Goal: Task Accomplishment & Management: Manage account settings

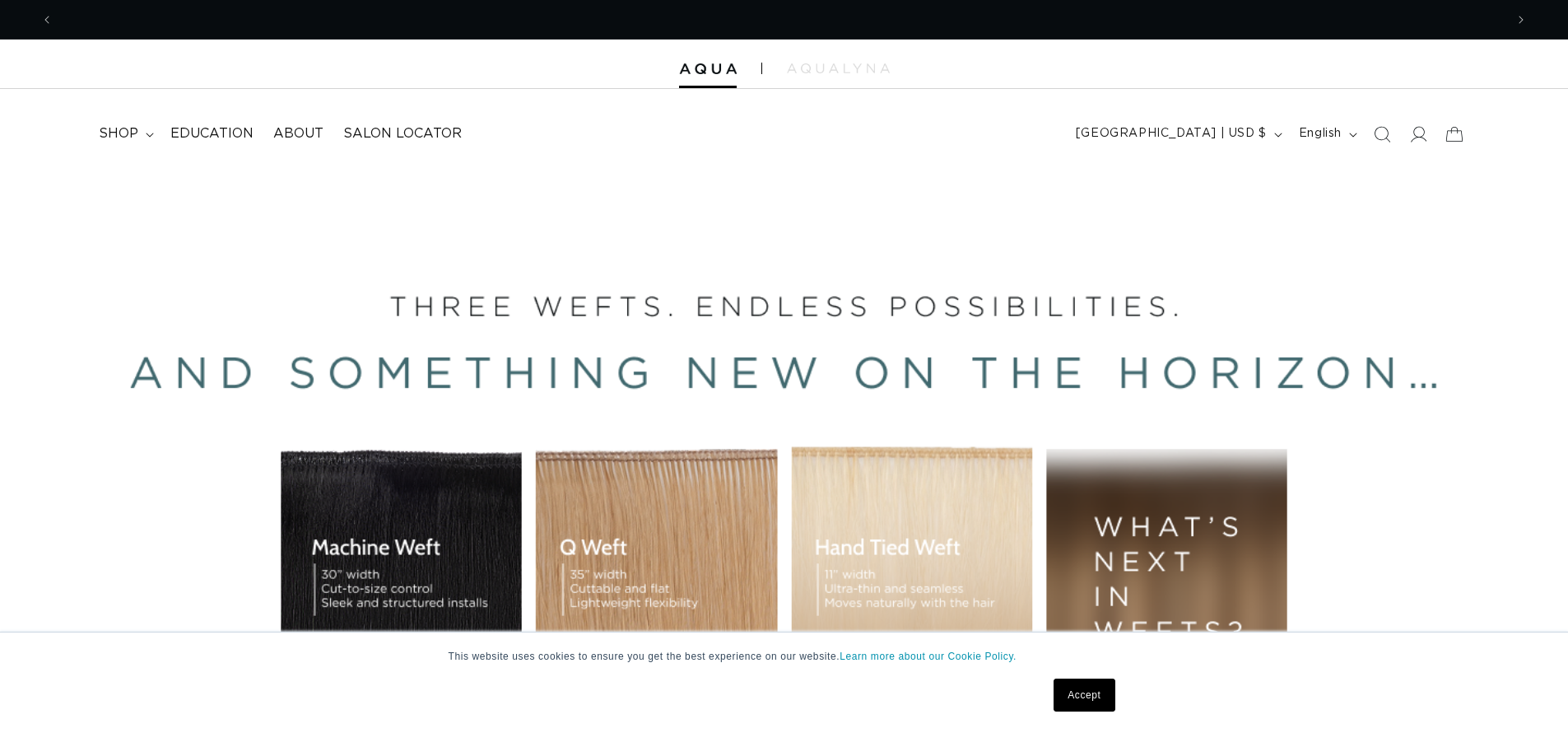
scroll to position [0, 2902]
click at [1406, 143] on span at bounding box center [1418, 134] width 36 height 36
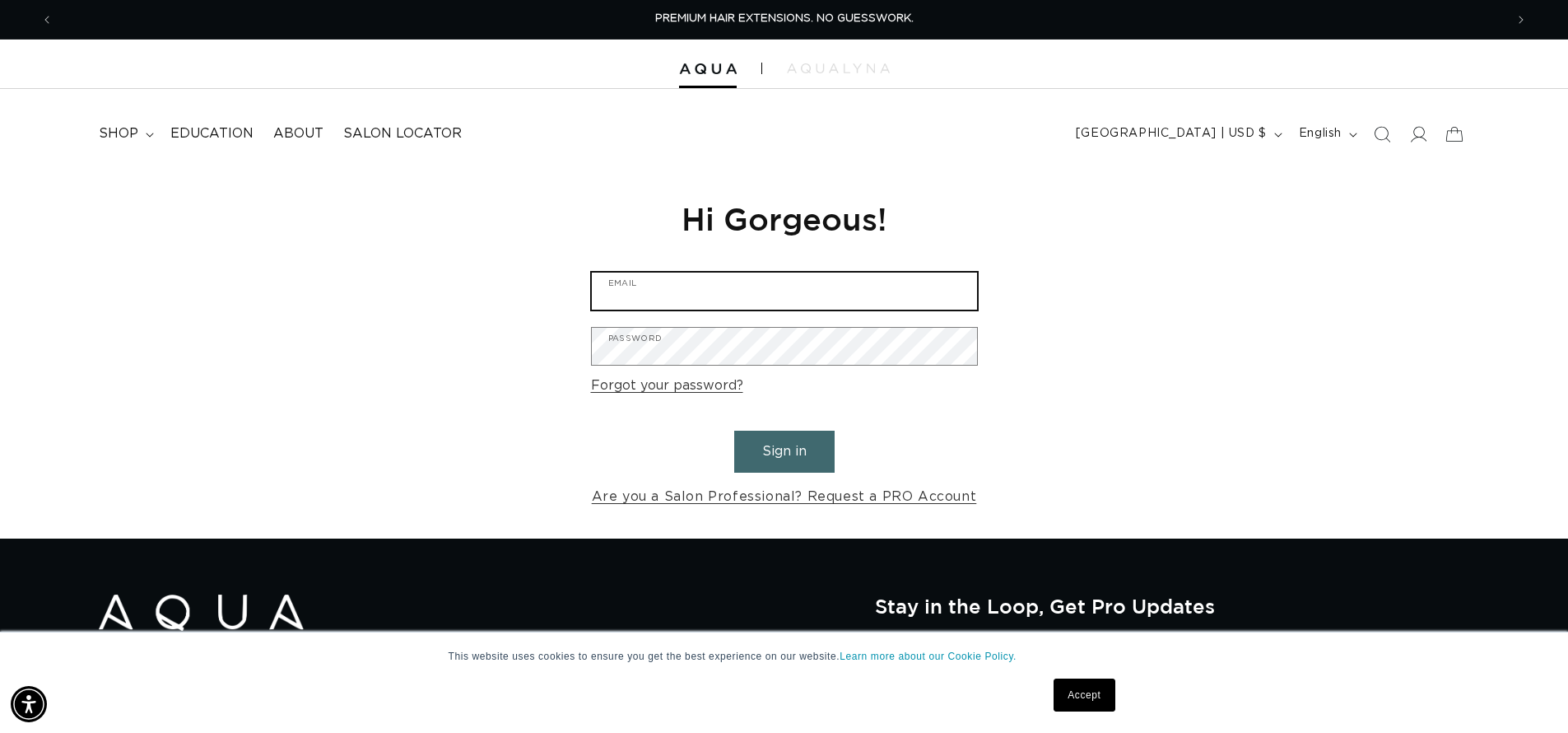
click at [709, 298] on input "Email" at bounding box center [784, 291] width 385 height 37
type input "[EMAIL_ADDRESS][DOMAIN_NAME]"
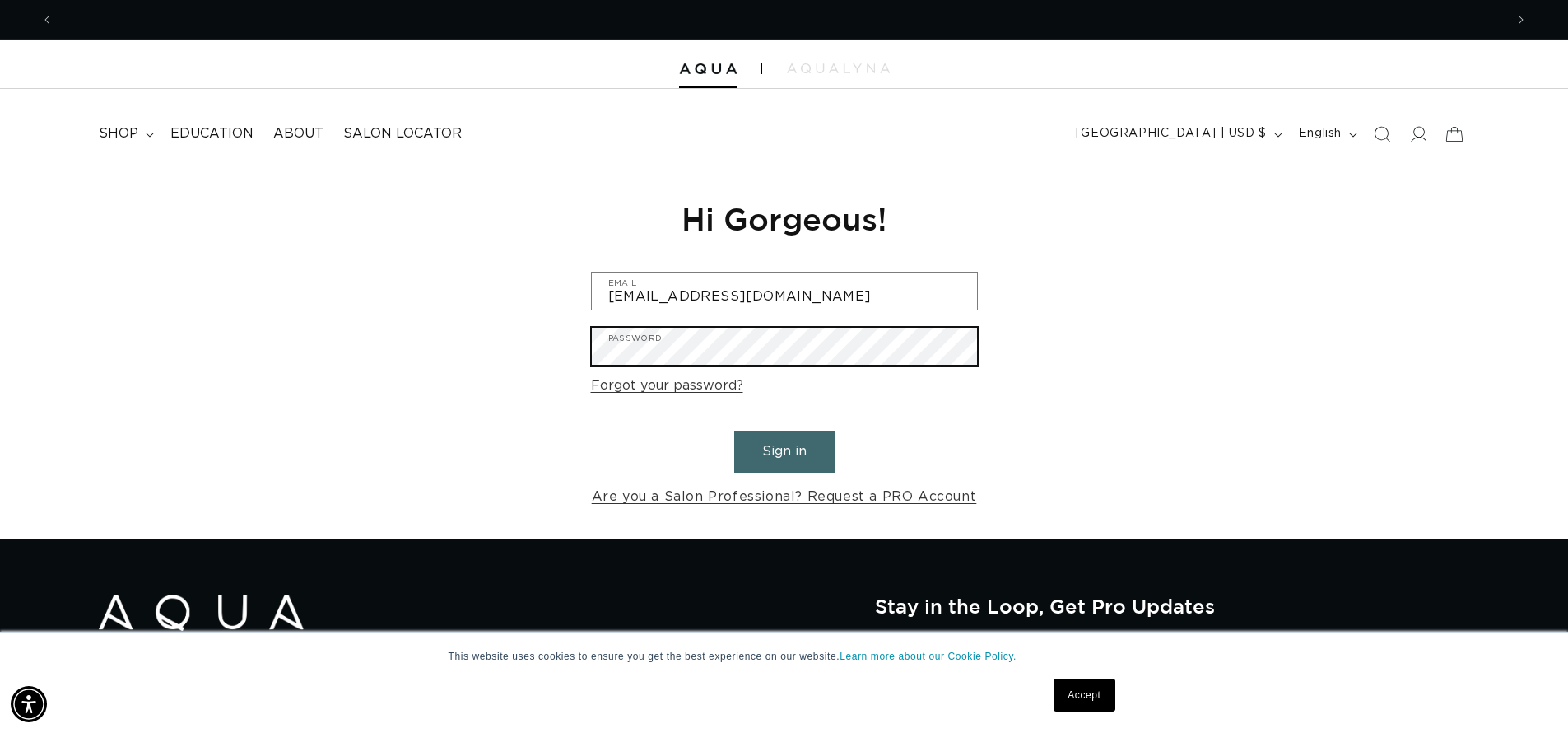
scroll to position [0, 1451]
click at [734, 430] on button "Sign in" at bounding box center [784, 451] width 101 height 42
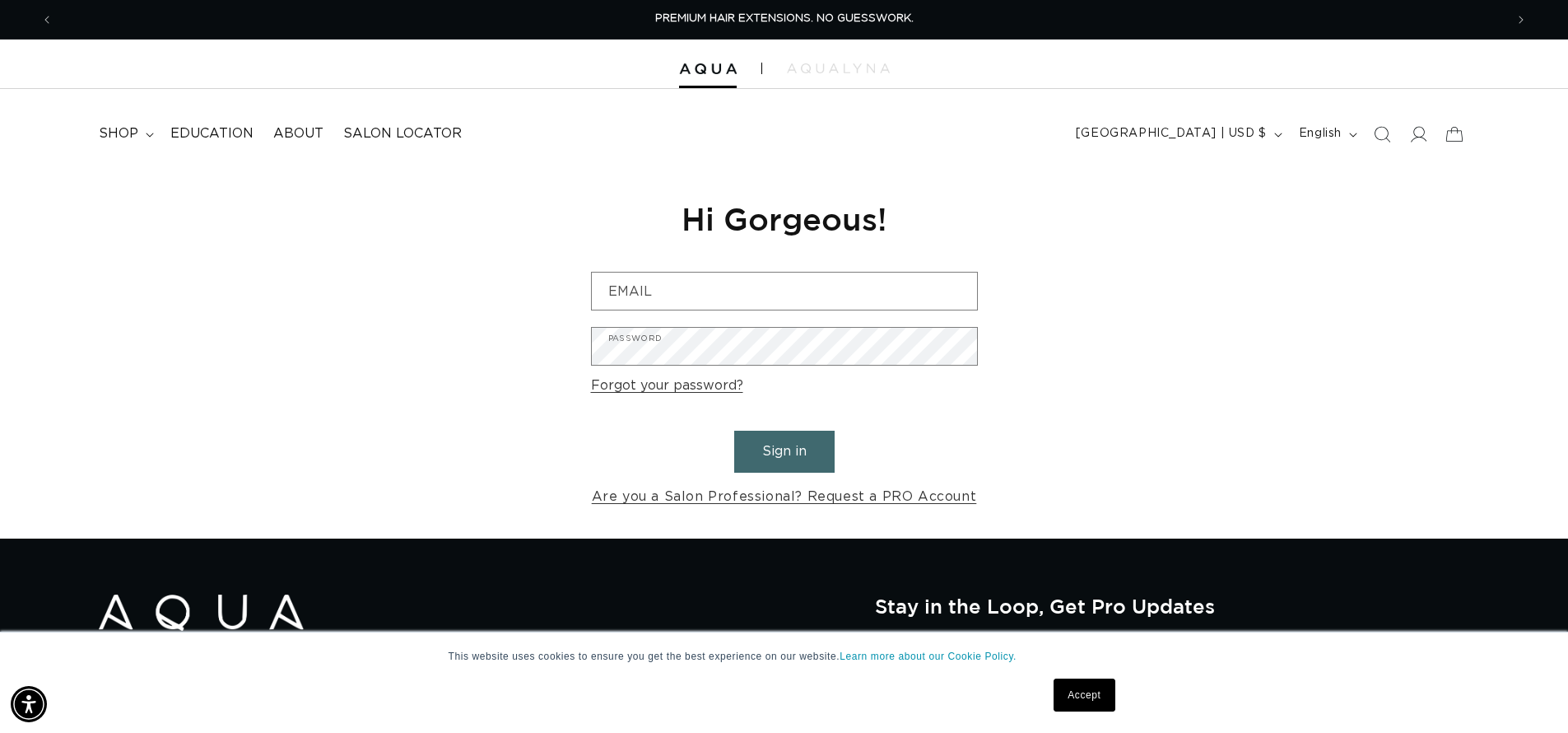
click at [669, 270] on div "Reset your password We will send you an email to reset your password Email Subm…" at bounding box center [784, 354] width 411 height 370
click at [666, 277] on input "Email" at bounding box center [784, 291] width 385 height 37
type input "[EMAIL_ADDRESS][DOMAIN_NAME]"
click at [768, 466] on button "Sign in" at bounding box center [784, 451] width 101 height 42
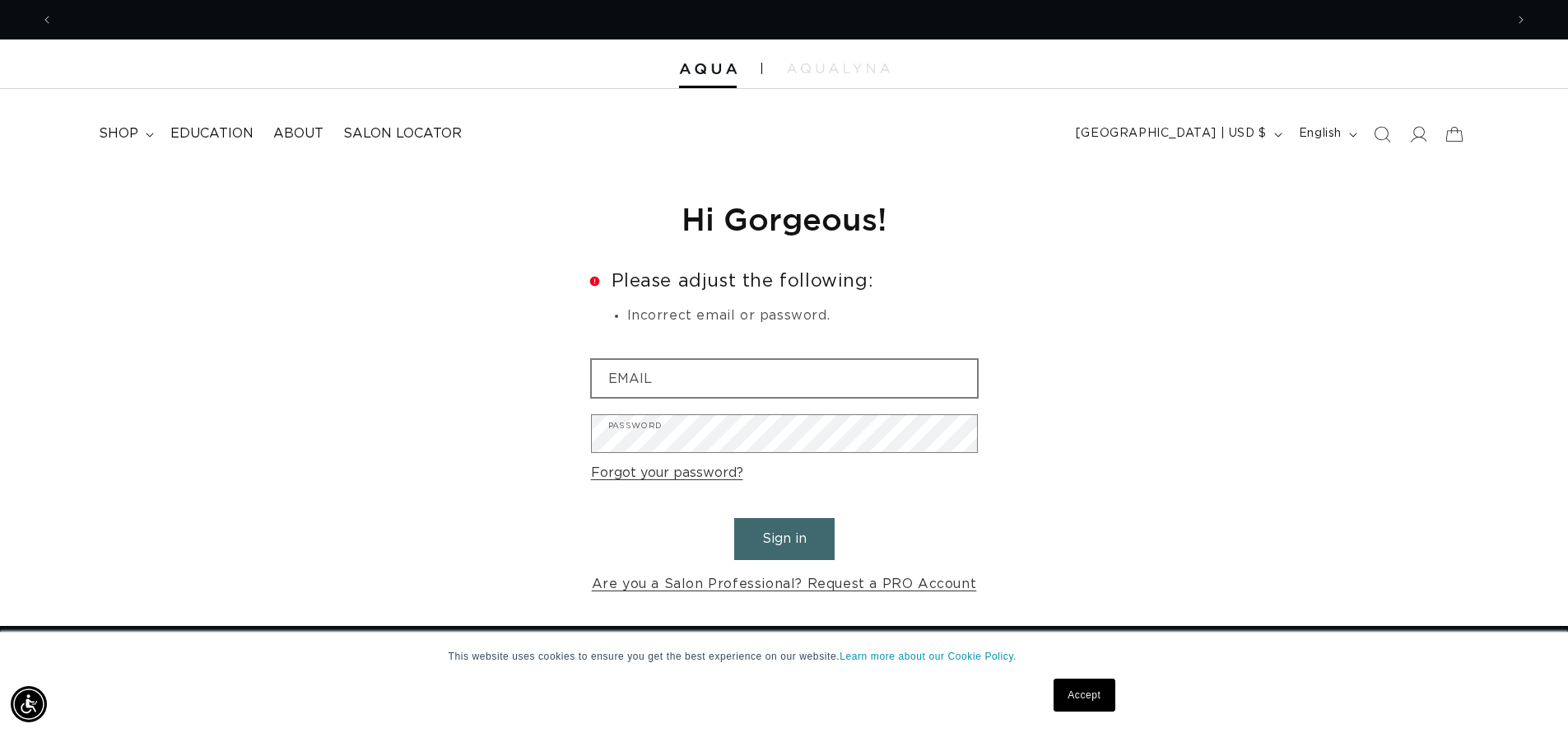
scroll to position [0, 1451]
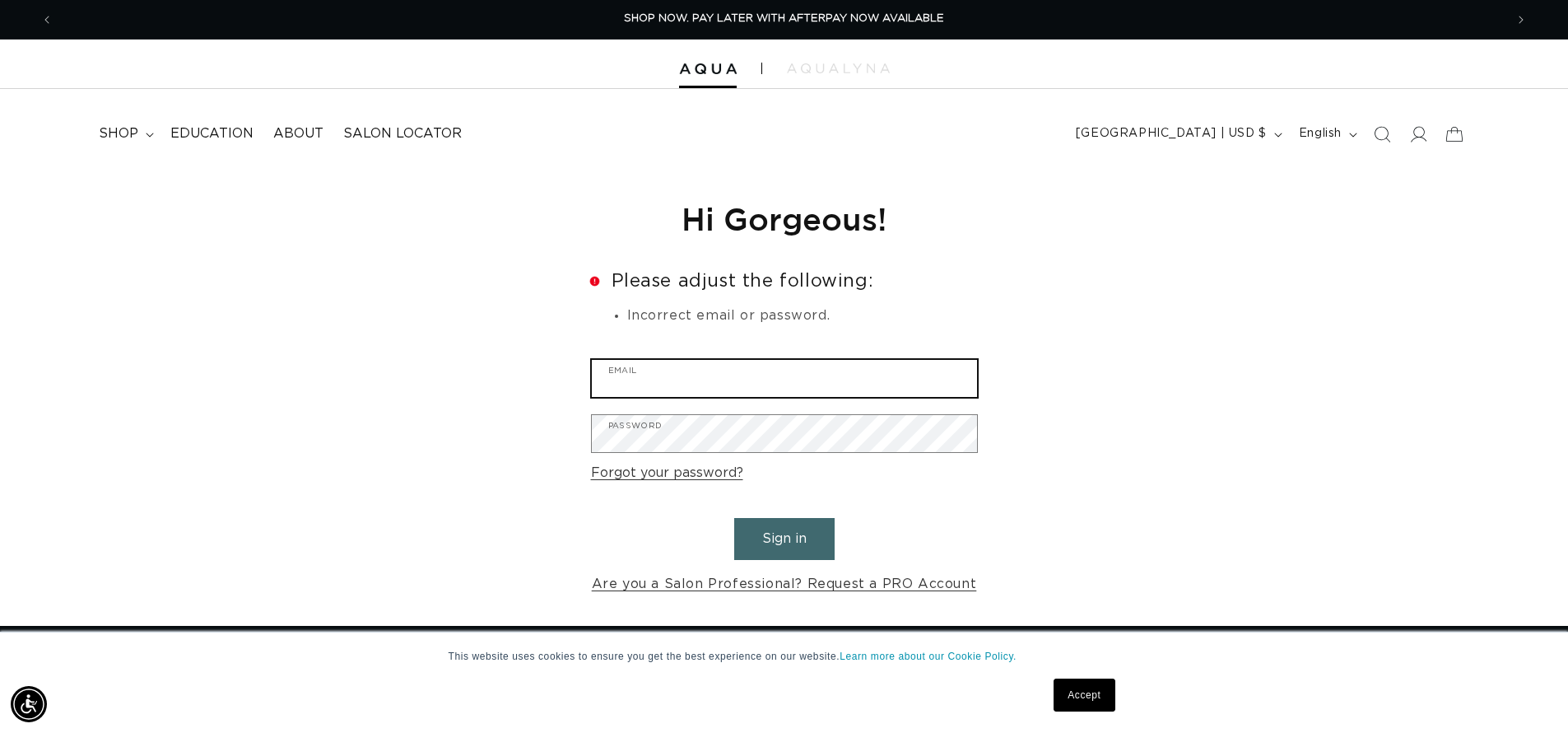
click at [711, 385] on input "Email" at bounding box center [784, 378] width 385 height 37
type input "[EMAIL_ADDRESS][DOMAIN_NAME]"
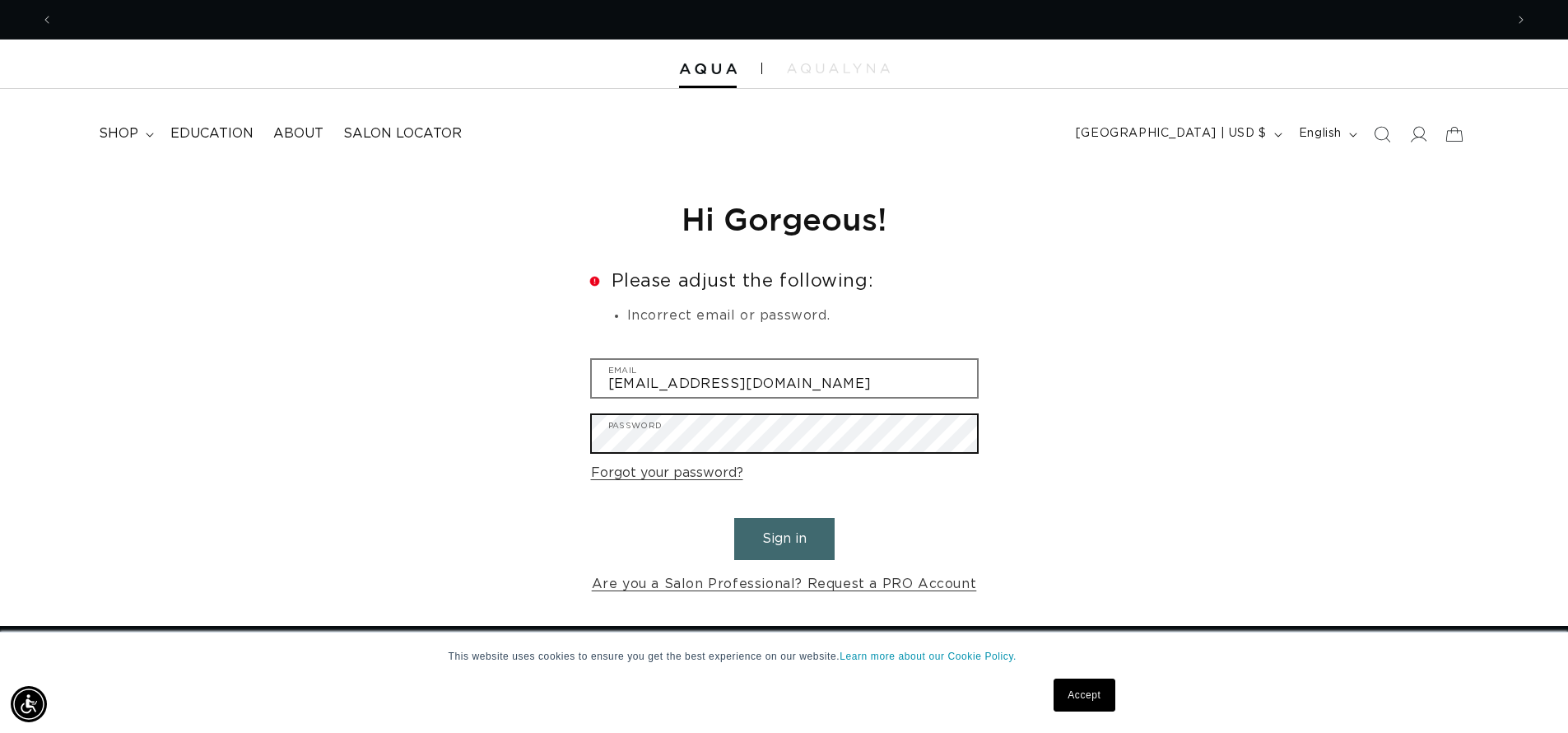
scroll to position [0, 0]
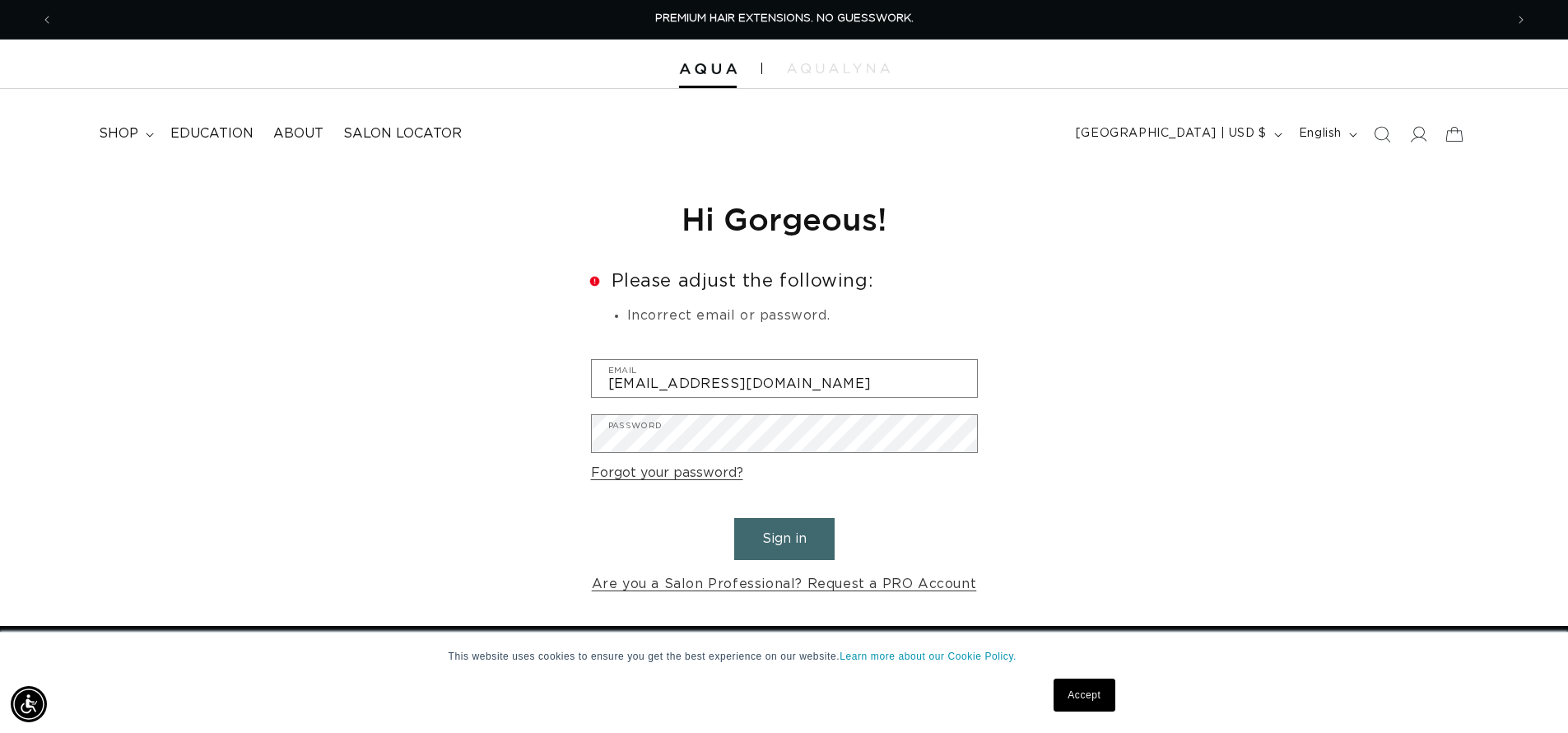
click at [787, 550] on button "Sign in" at bounding box center [784, 539] width 101 height 42
click at [759, 382] on input "Email" at bounding box center [784, 378] width 385 height 37
type input "[EMAIL_ADDRESS][DOMAIN_NAME]"
click at [830, 530] on button "Sign in" at bounding box center [784, 539] width 101 height 42
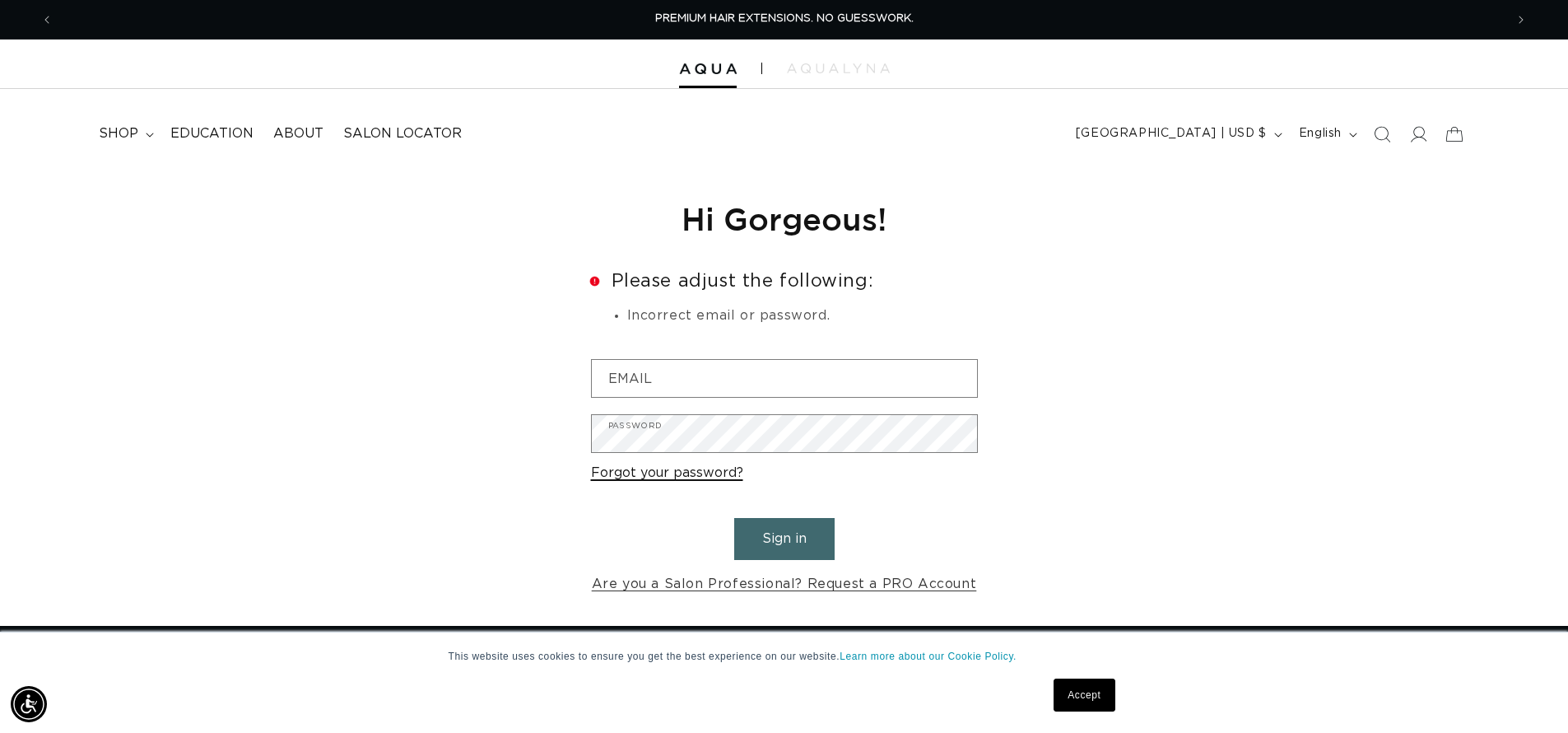
click at [656, 467] on link "Forgot your password?" at bounding box center [667, 473] width 153 height 24
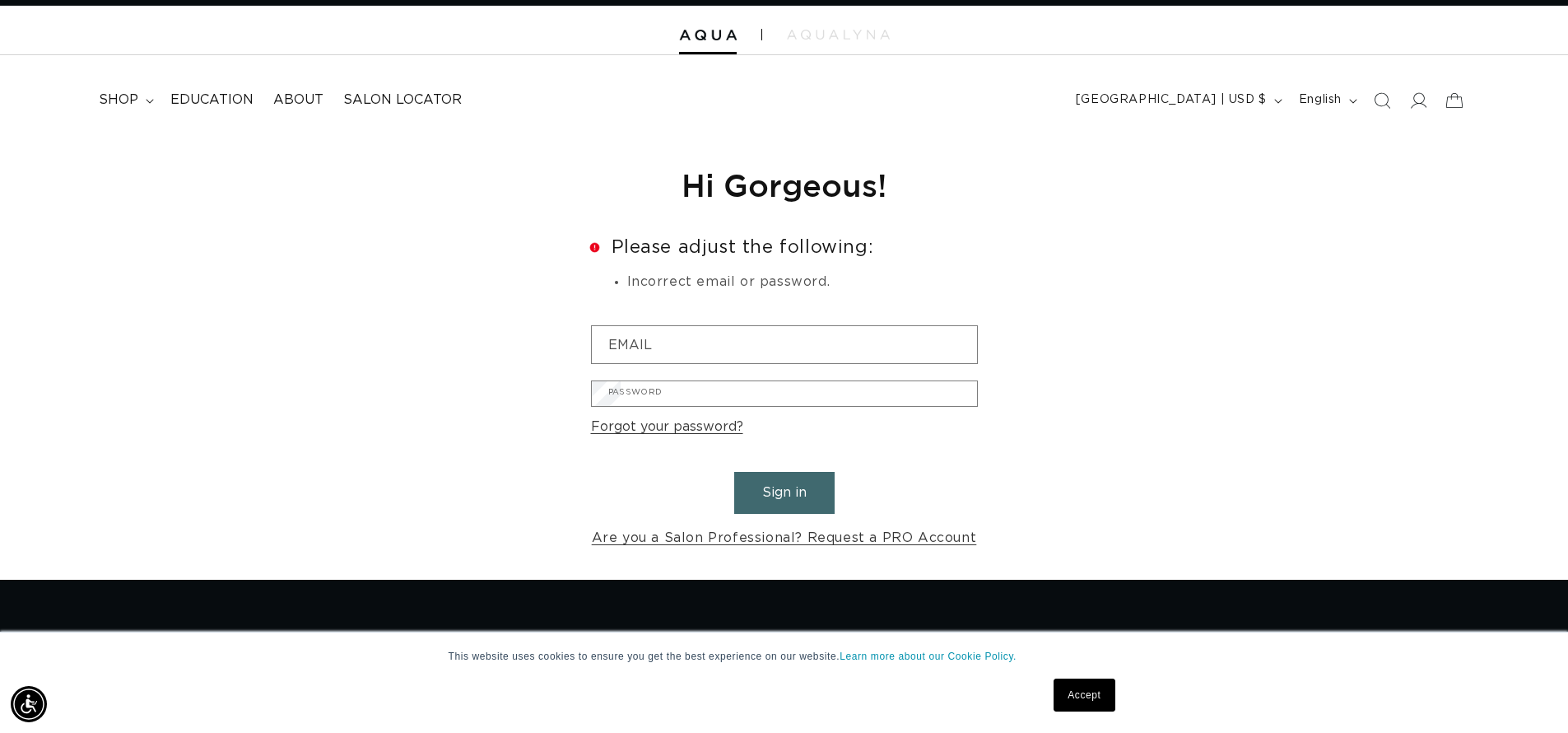
click at [0, 0] on input "Email" at bounding box center [0, 0] width 0 height 0
click at [1425, 104] on icon at bounding box center [1418, 100] width 17 height 17
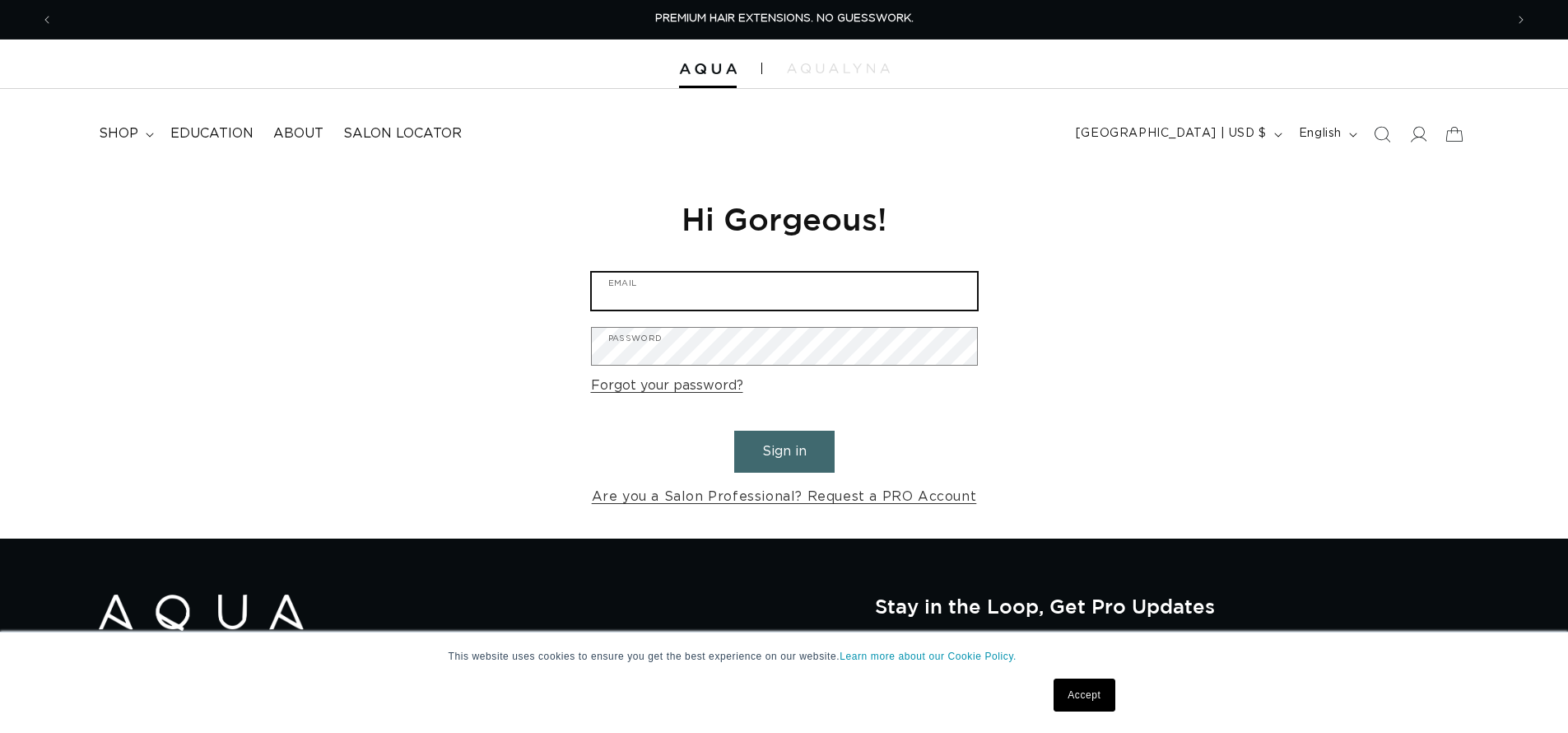
click at [624, 292] on input "Email" at bounding box center [784, 291] width 385 height 37
type input "shadesalonandsuites@gmail.com"
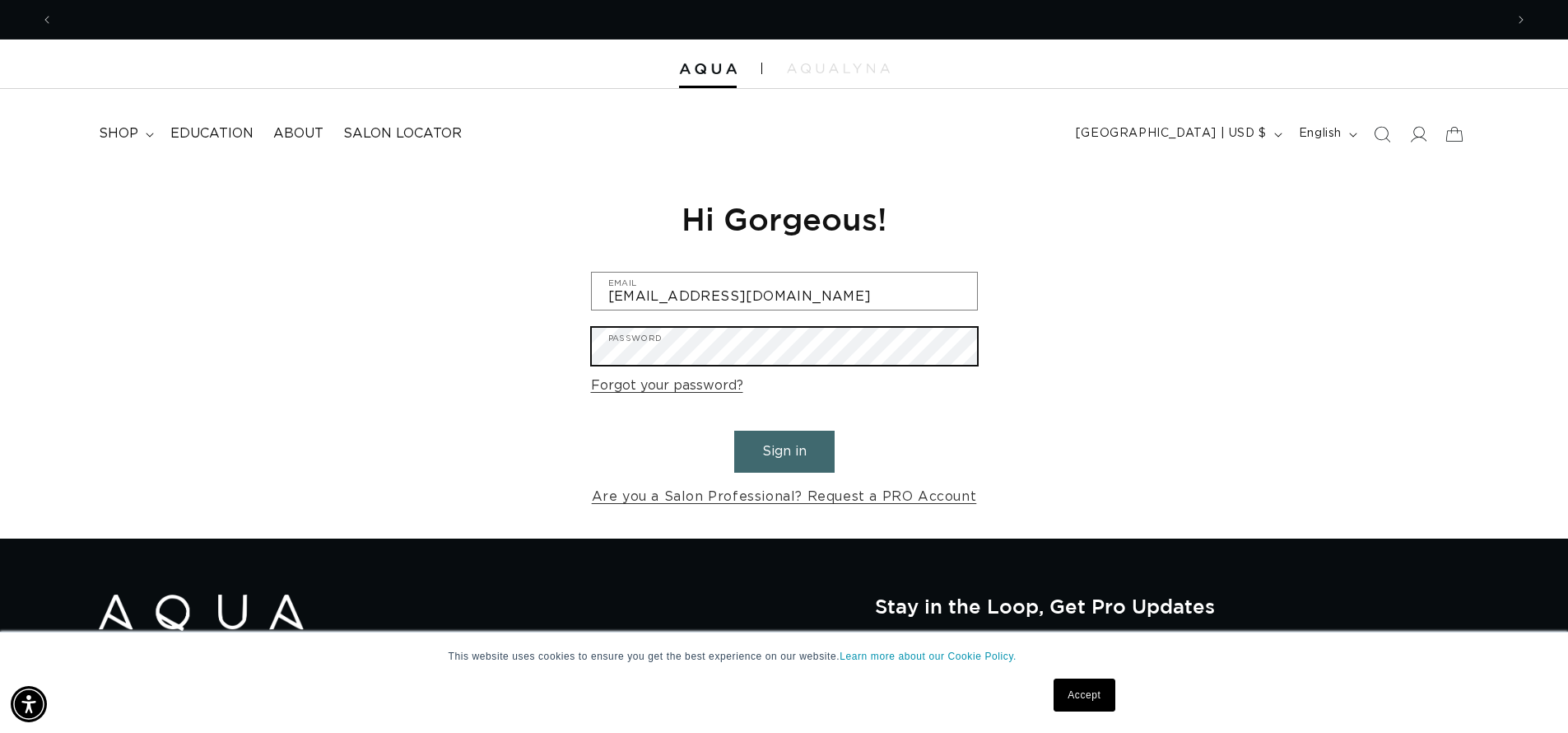
scroll to position [0, 2902]
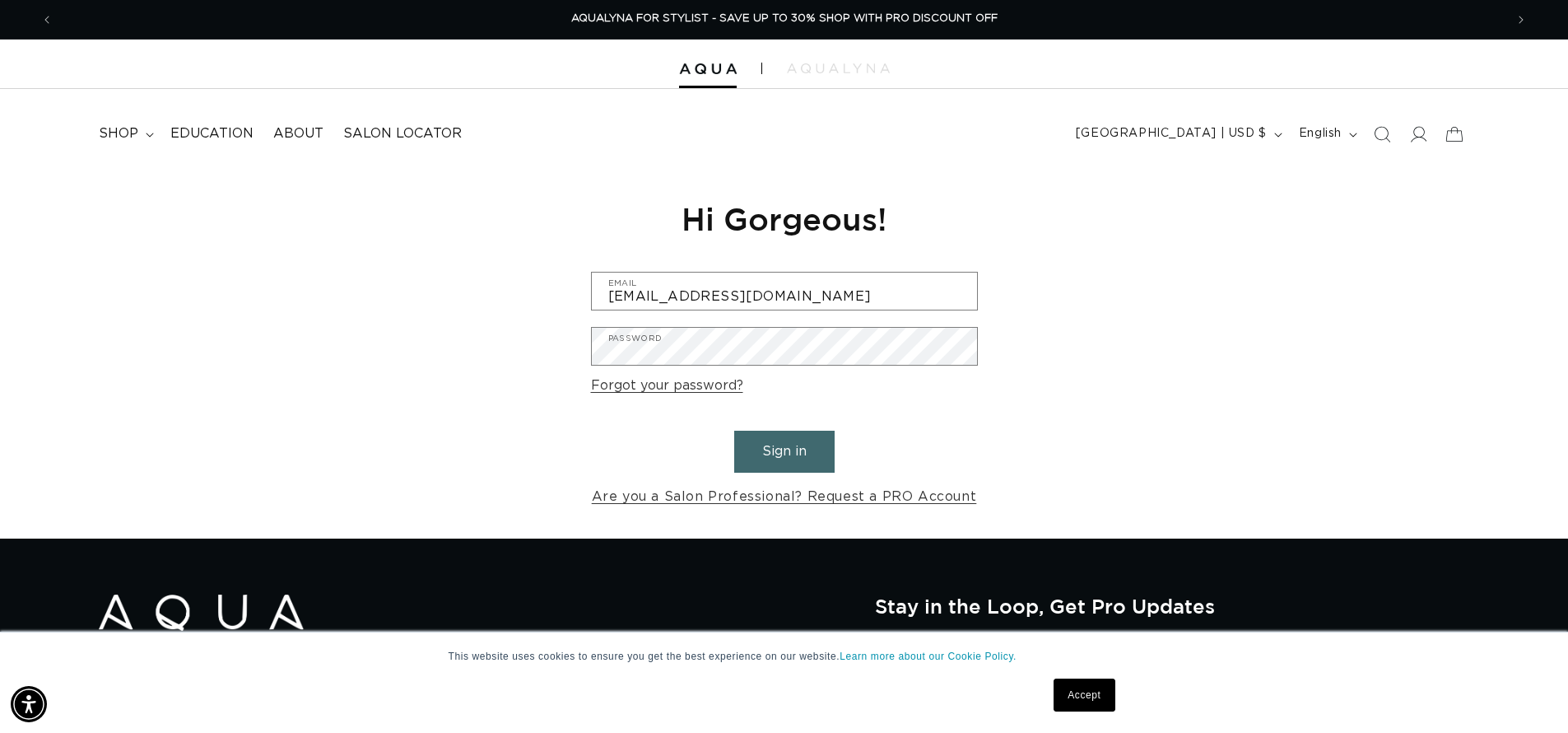
click at [772, 440] on button "Sign in" at bounding box center [784, 451] width 101 height 42
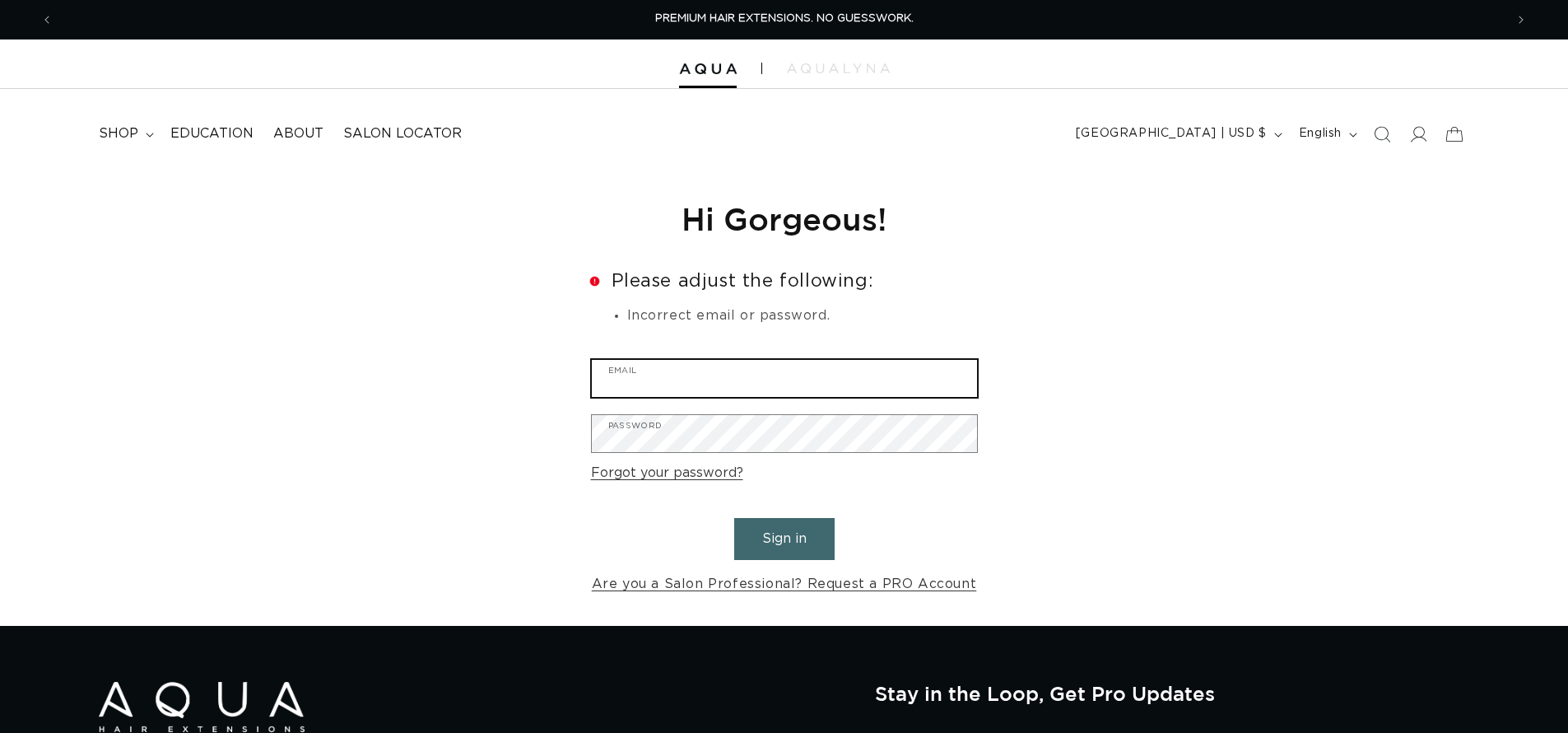
click at [671, 376] on input "Email" at bounding box center [784, 378] width 385 height 37
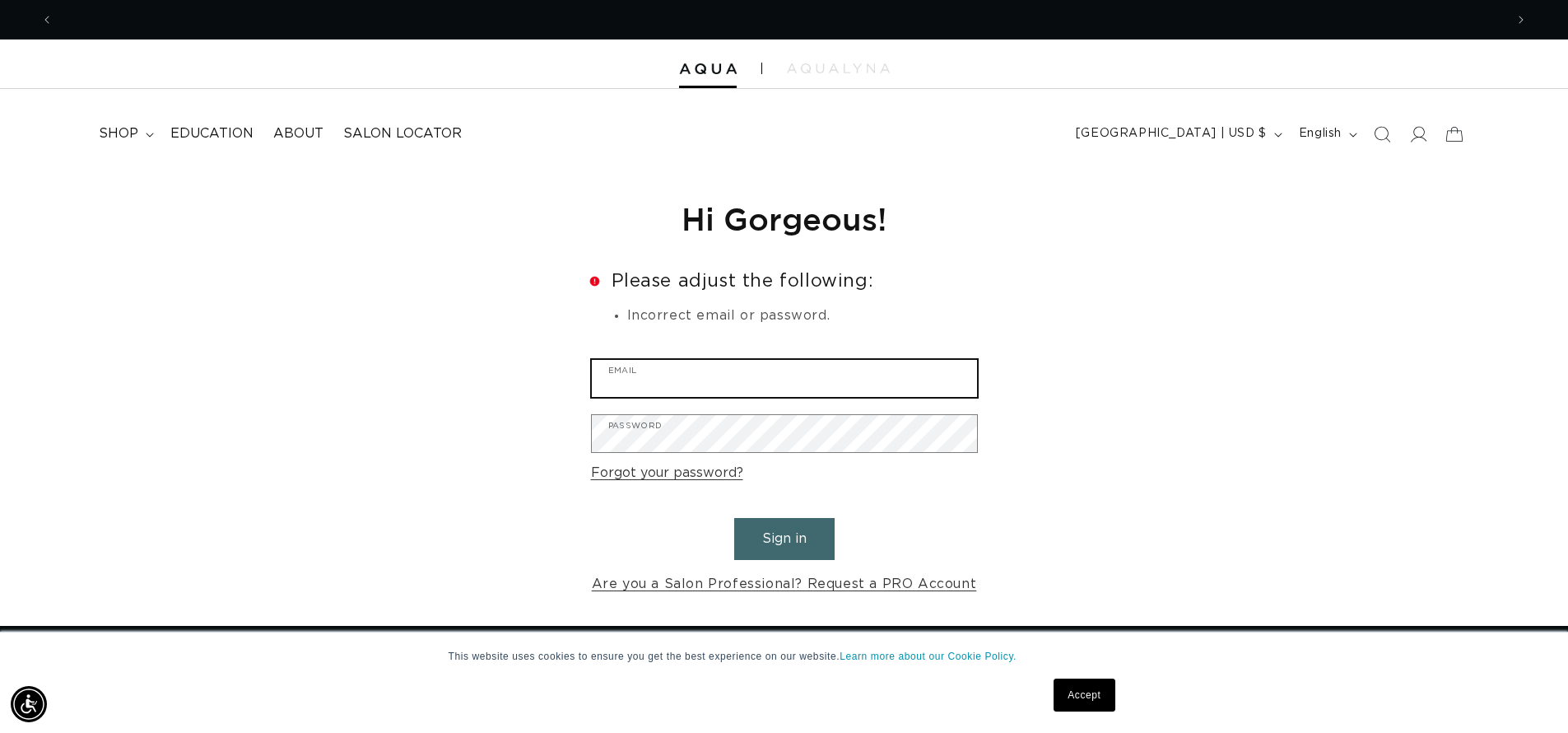
scroll to position [0, 2902]
